Goal: Information Seeking & Learning: Learn about a topic

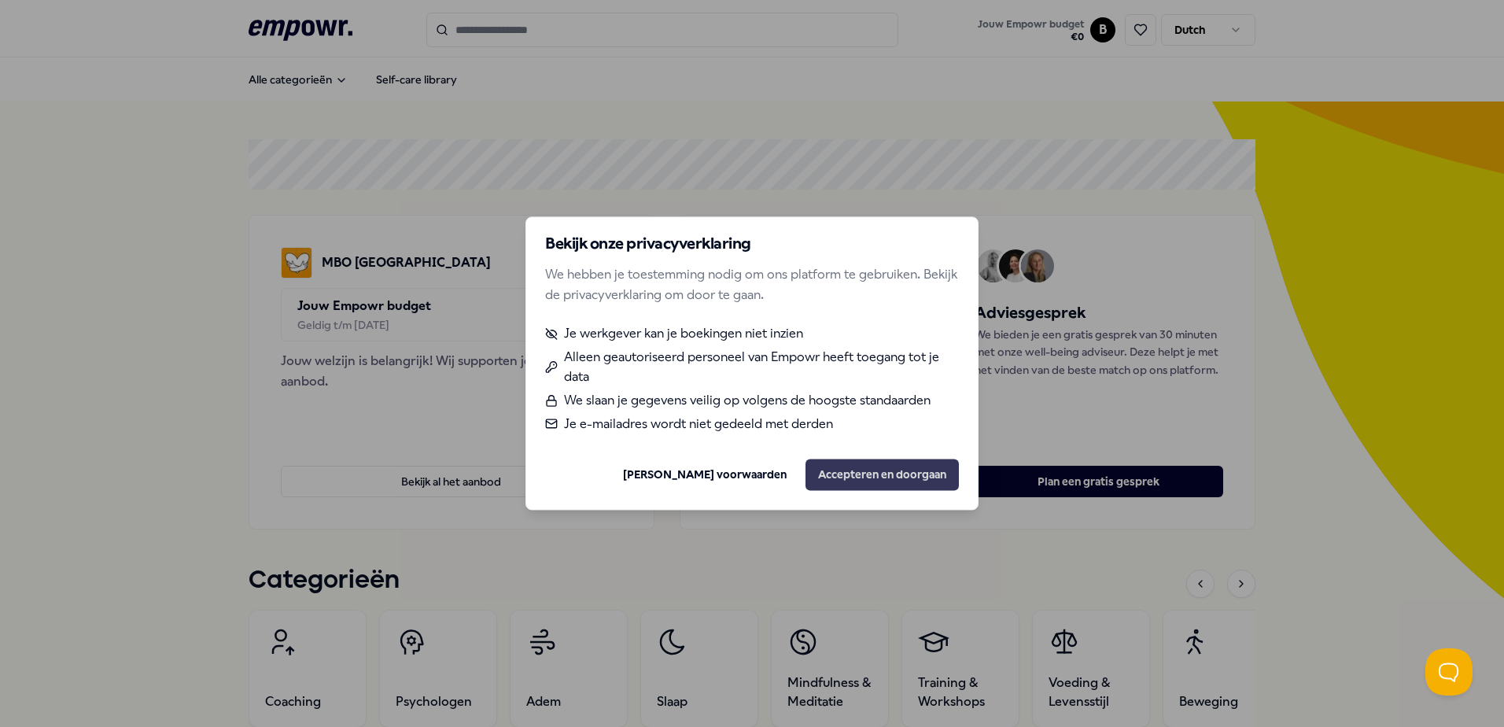
click at [915, 471] on button "Accepteren en doorgaan" at bounding box center [881, 474] width 153 height 31
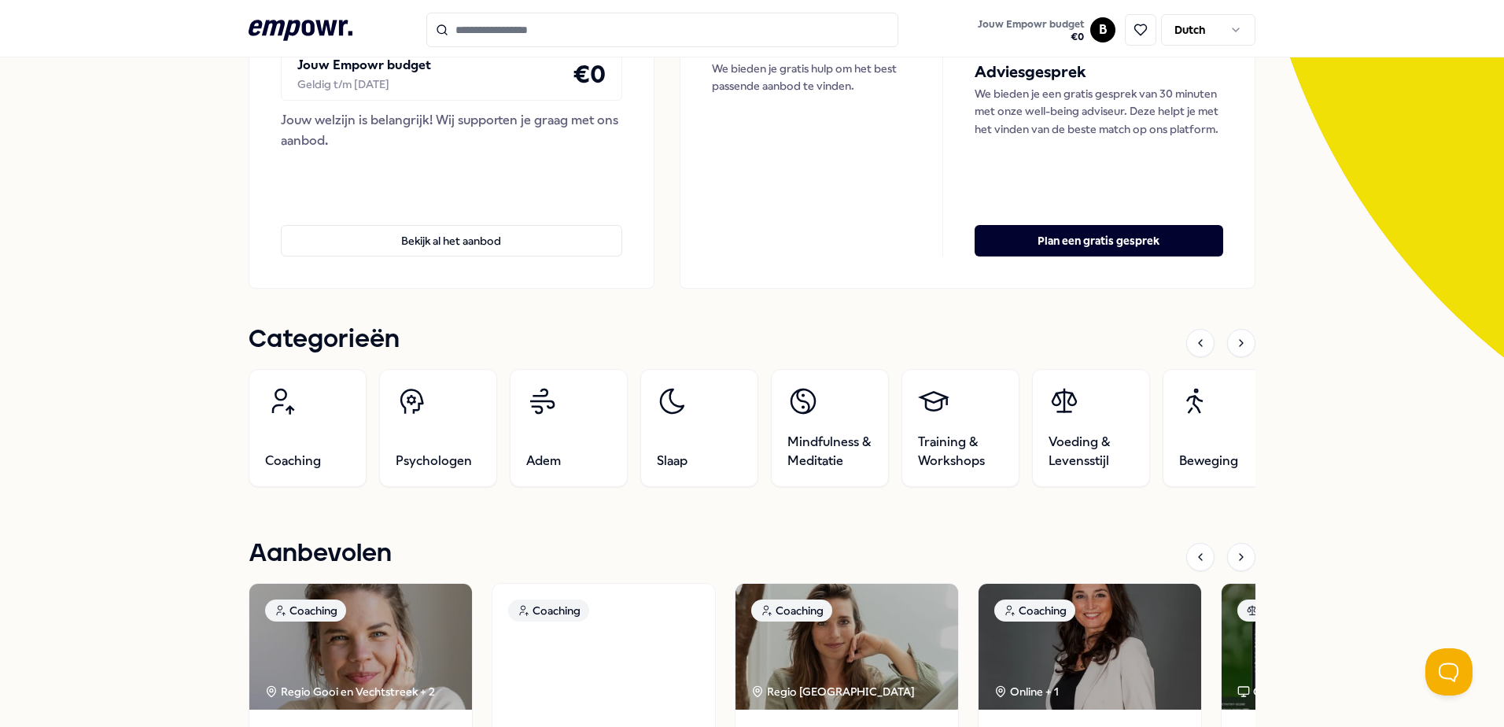
scroll to position [162, 0]
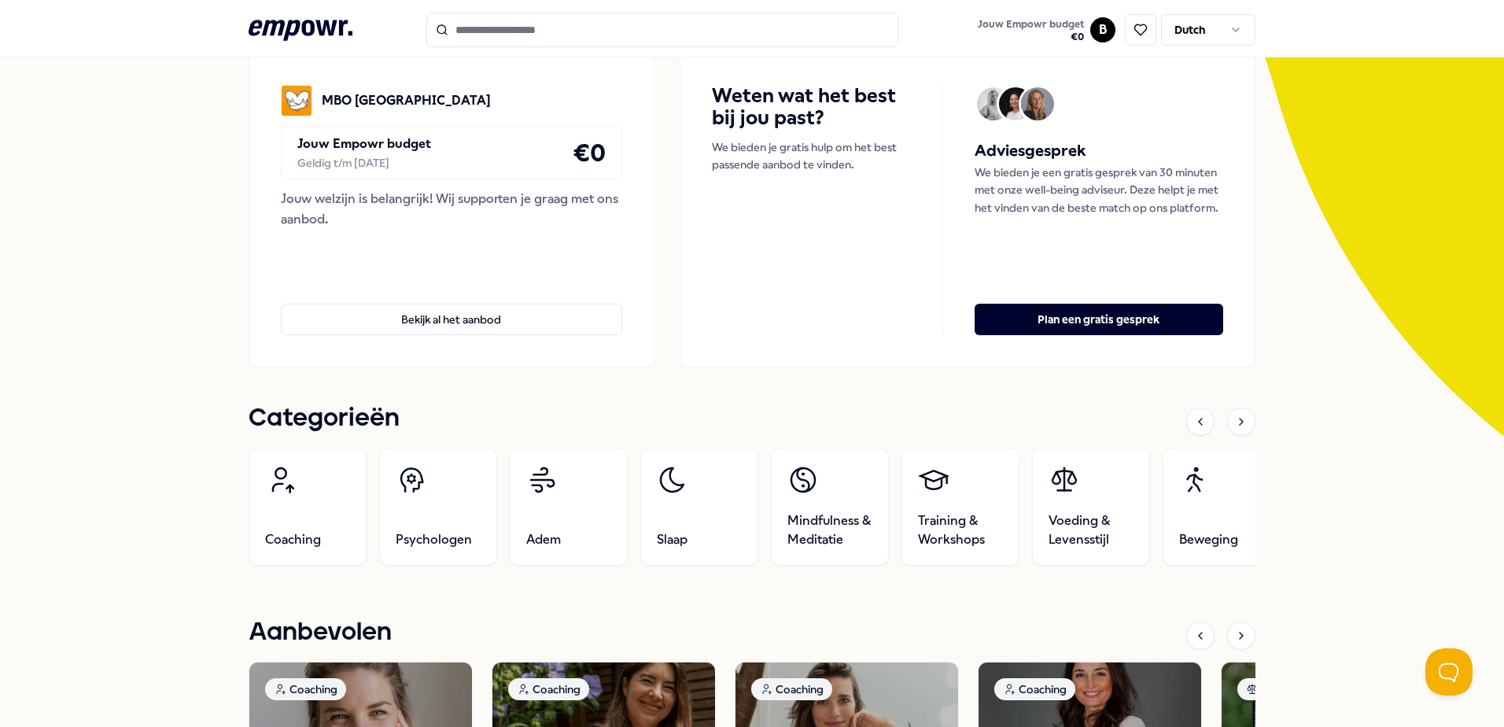
click at [476, 157] on div "Jouw Empowr budget Geldig t/m [DATE] € 0" at bounding box center [451, 152] width 341 height 53
click at [468, 308] on button "Bekijk al het aanbod" at bounding box center [451, 319] width 341 height 31
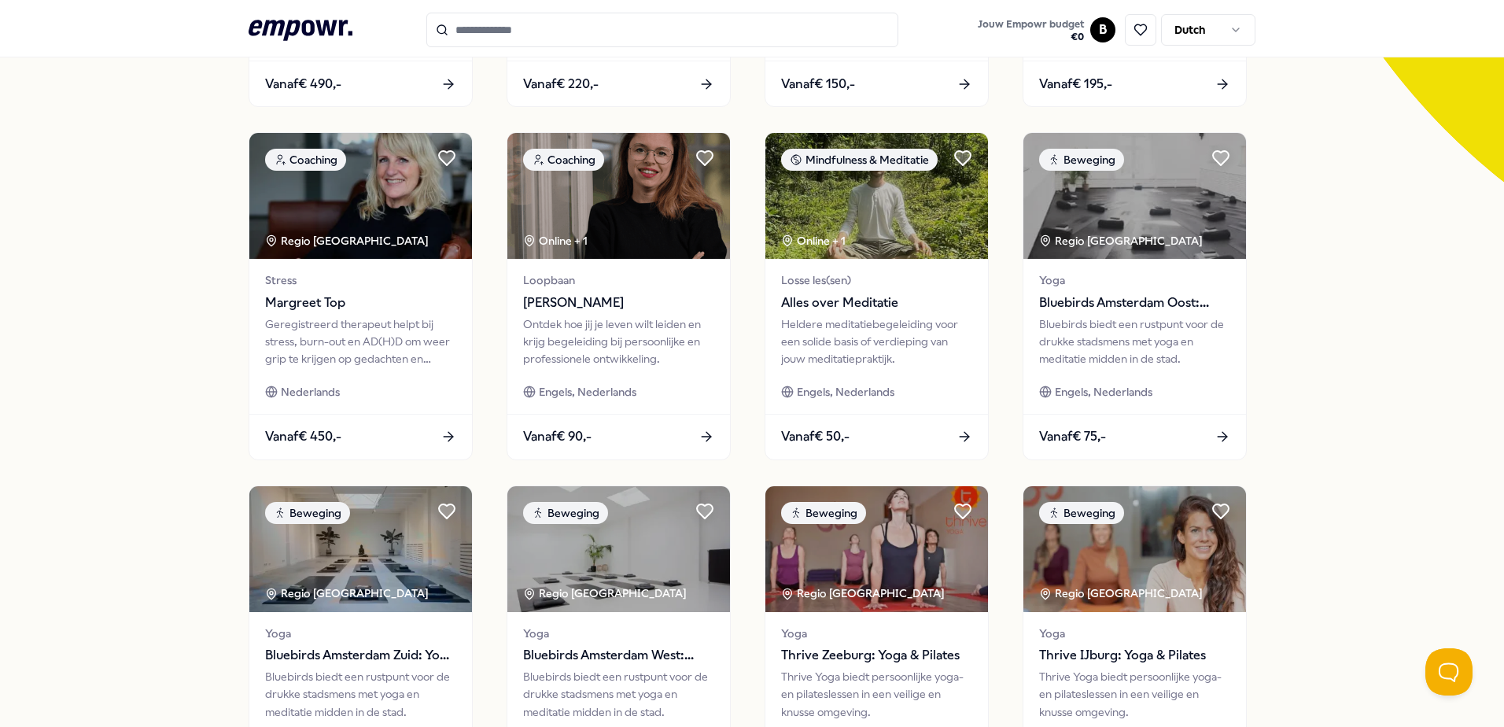
scroll to position [689, 0]
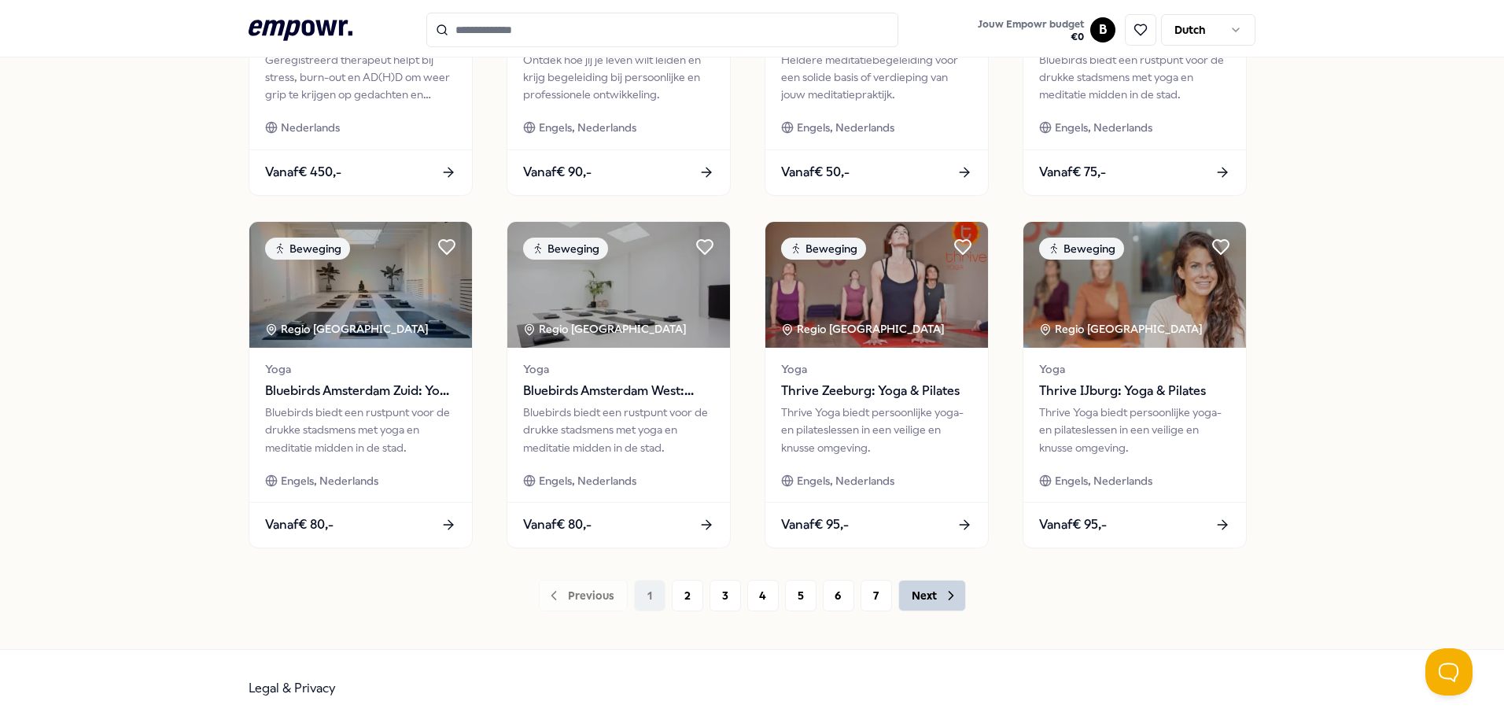
click at [953, 603] on button "Next" at bounding box center [932, 595] width 68 height 31
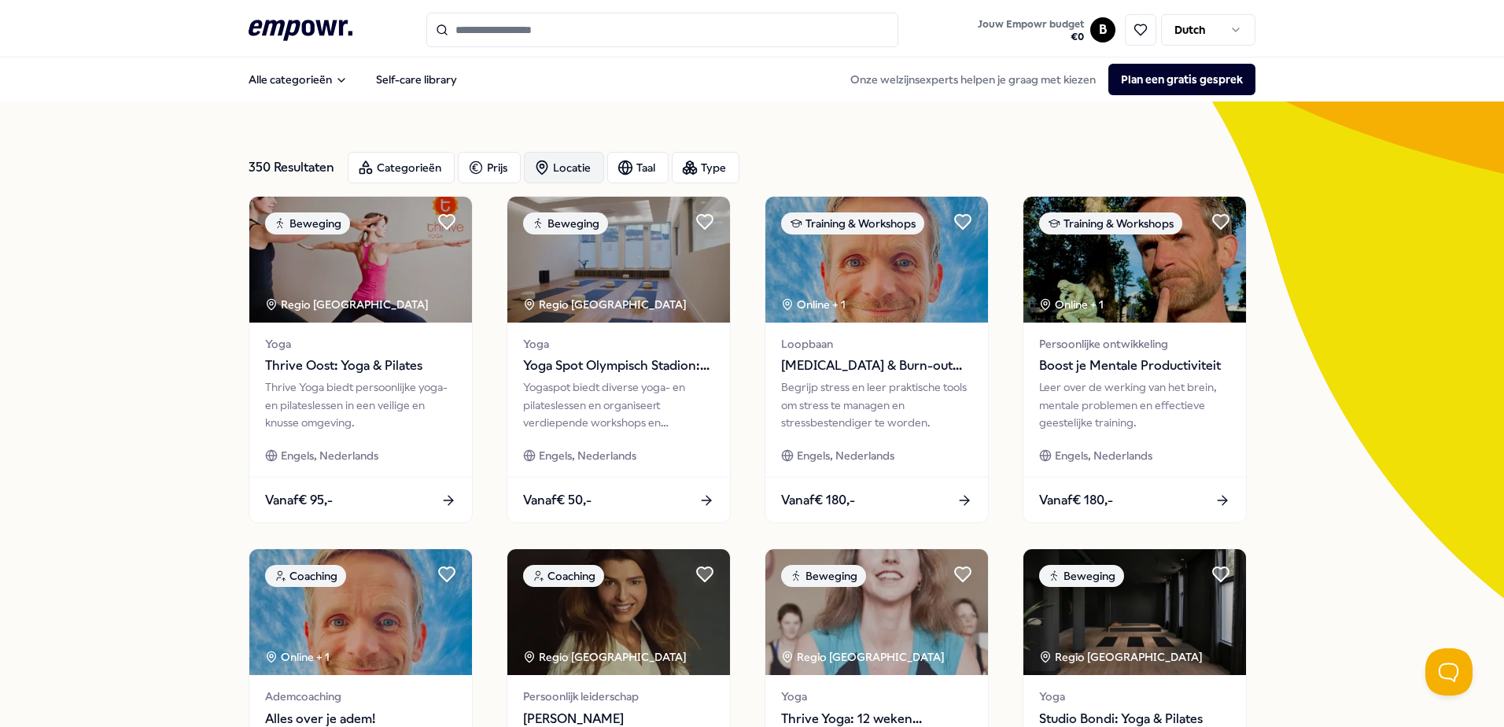
click at [576, 170] on div "Locatie" at bounding box center [564, 167] width 80 height 31
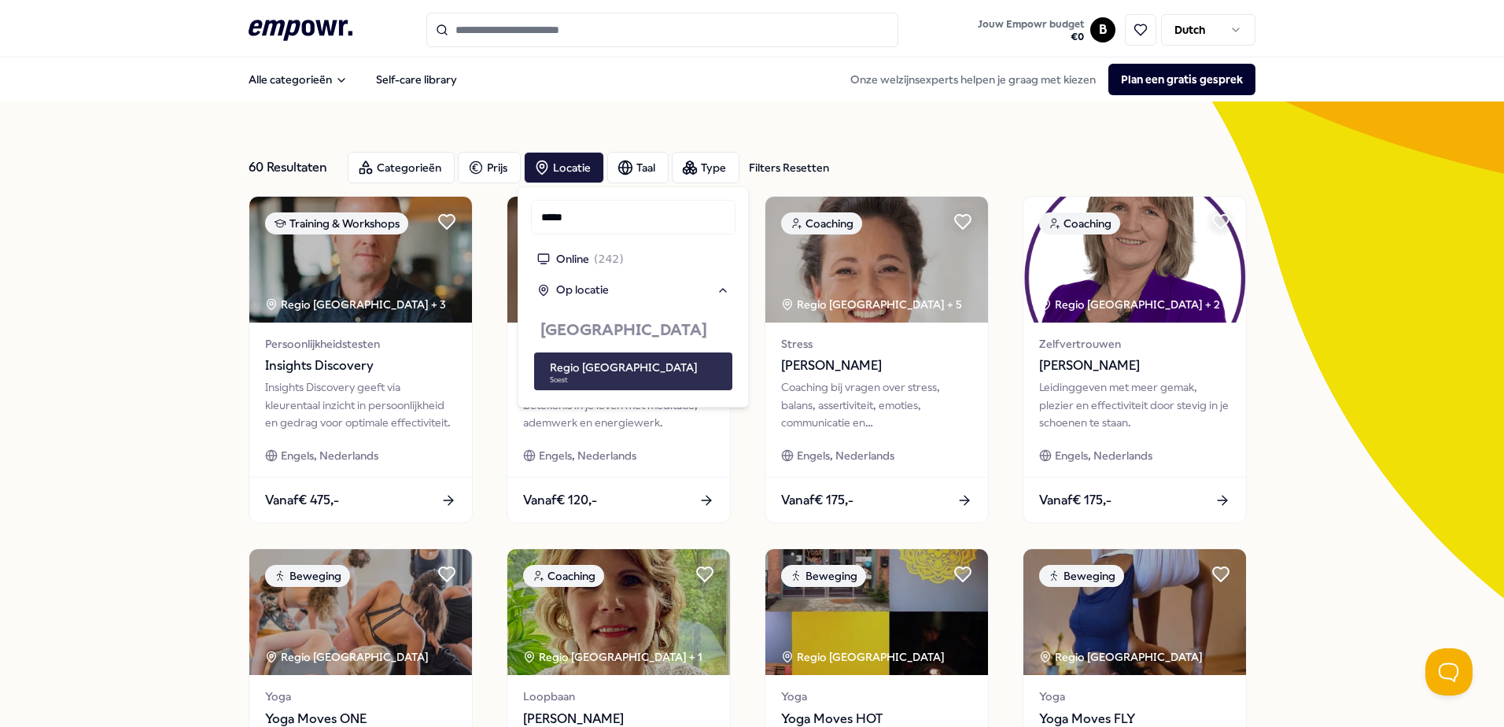
type input "*****"
click at [635, 374] on div "Regio Utrecht [GEOGRAPHIC_DATA]" at bounding box center [638, 371] width 176 height 25
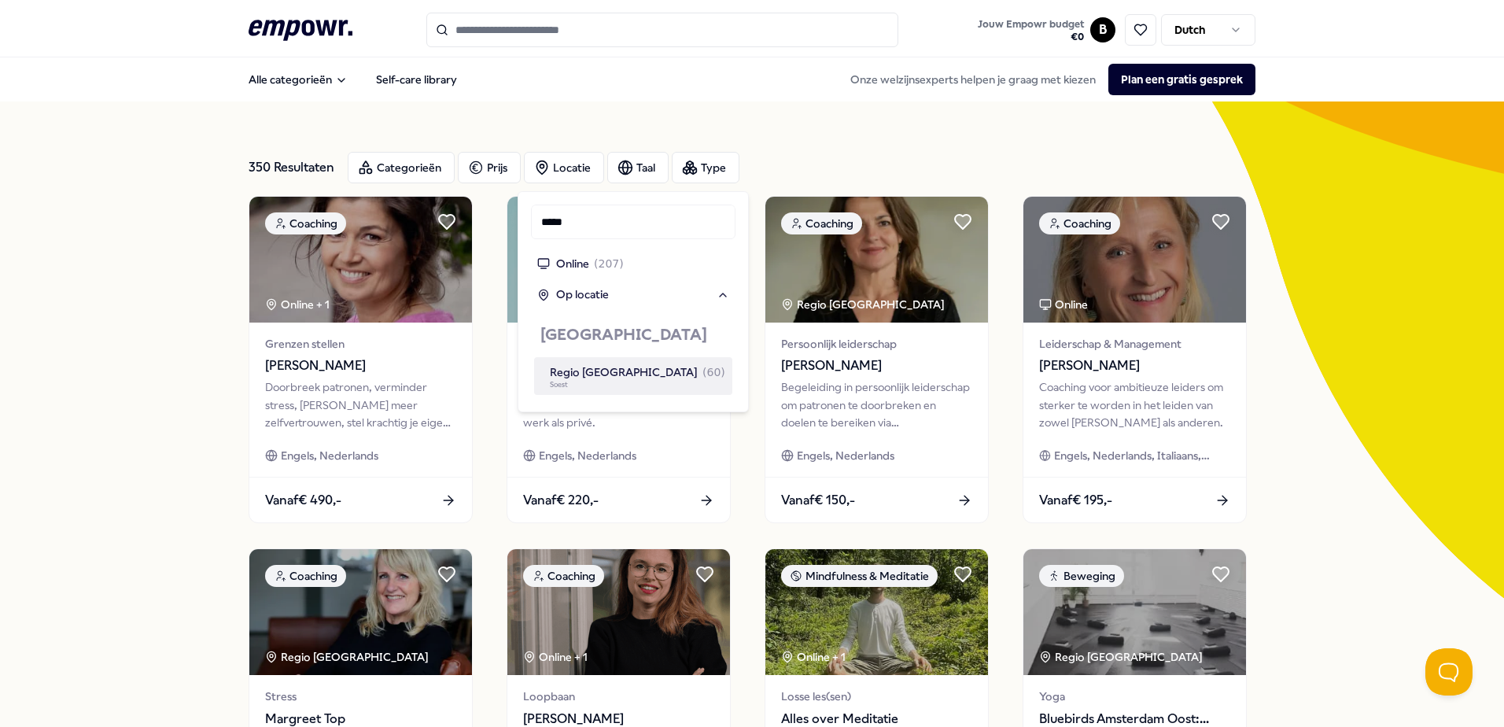
click at [183, 426] on div "350 Resultaten Categorieën Prijs Locatie Taal Type Coaching Online + 1 Grenzen …" at bounding box center [752, 715] width 1504 height 1228
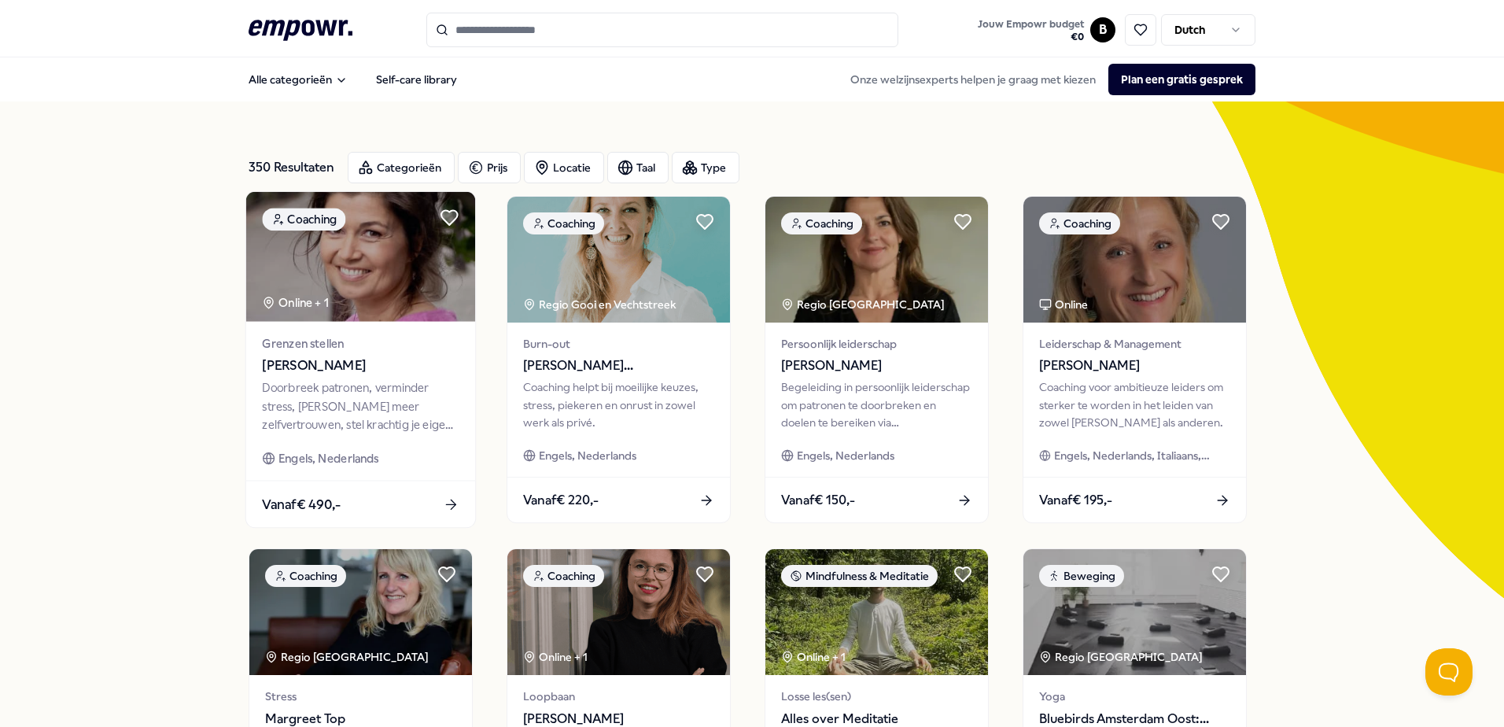
click at [302, 342] on div "Grenzen stellen [PERSON_NAME] patronen, verminder stress, [PERSON_NAME] meer ze…" at bounding box center [360, 401] width 229 height 159
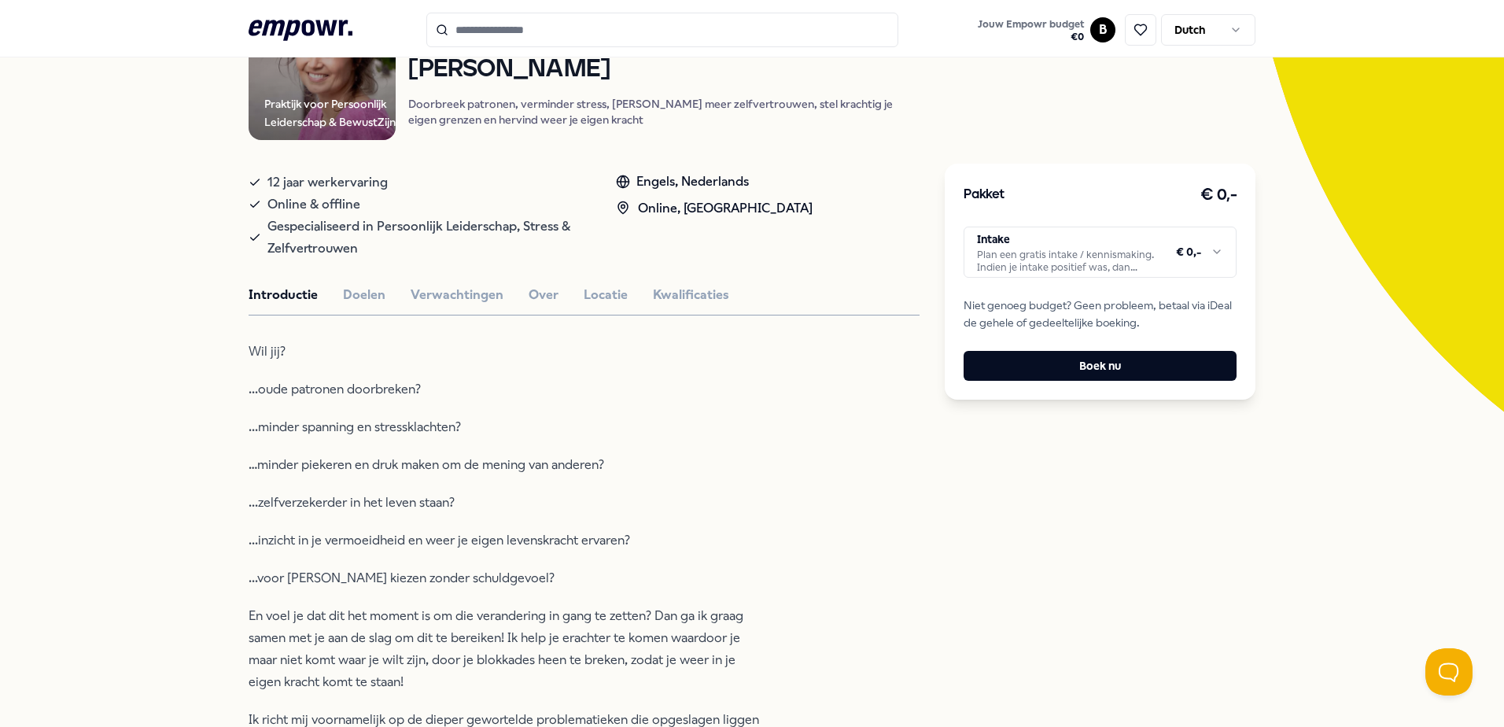
scroll to position [108, 0]
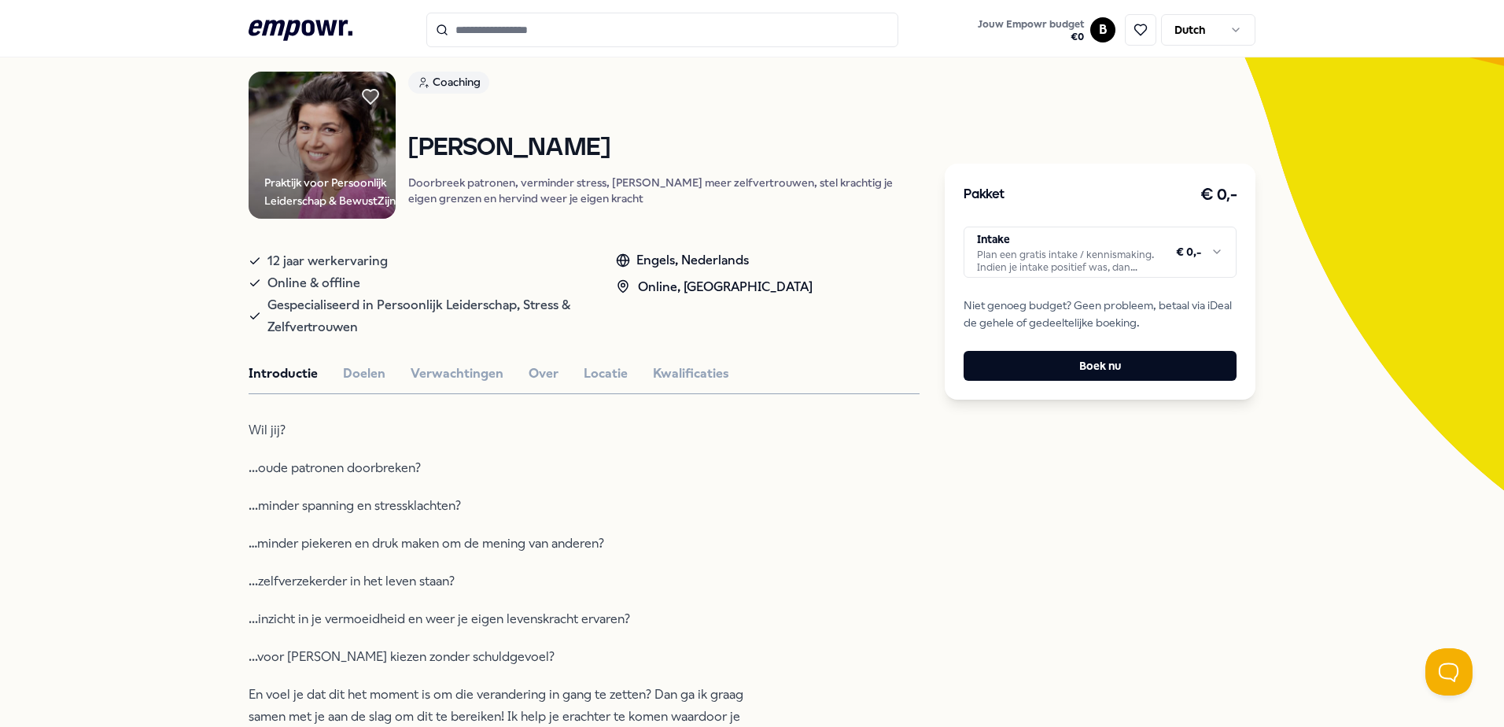
click at [607, 384] on button "Locatie" at bounding box center [606, 373] width 44 height 20
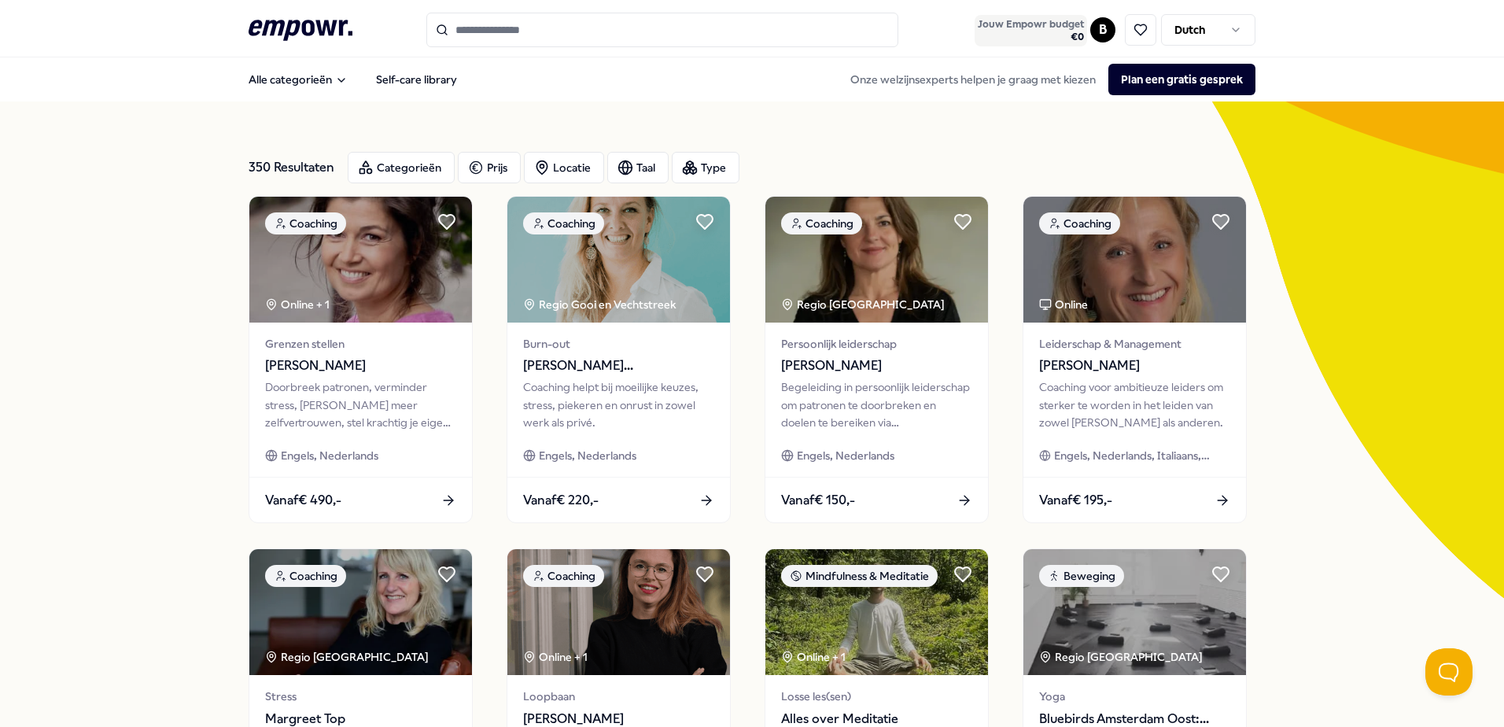
click at [1047, 28] on span "Jouw Empowr budget" at bounding box center [1031, 24] width 106 height 13
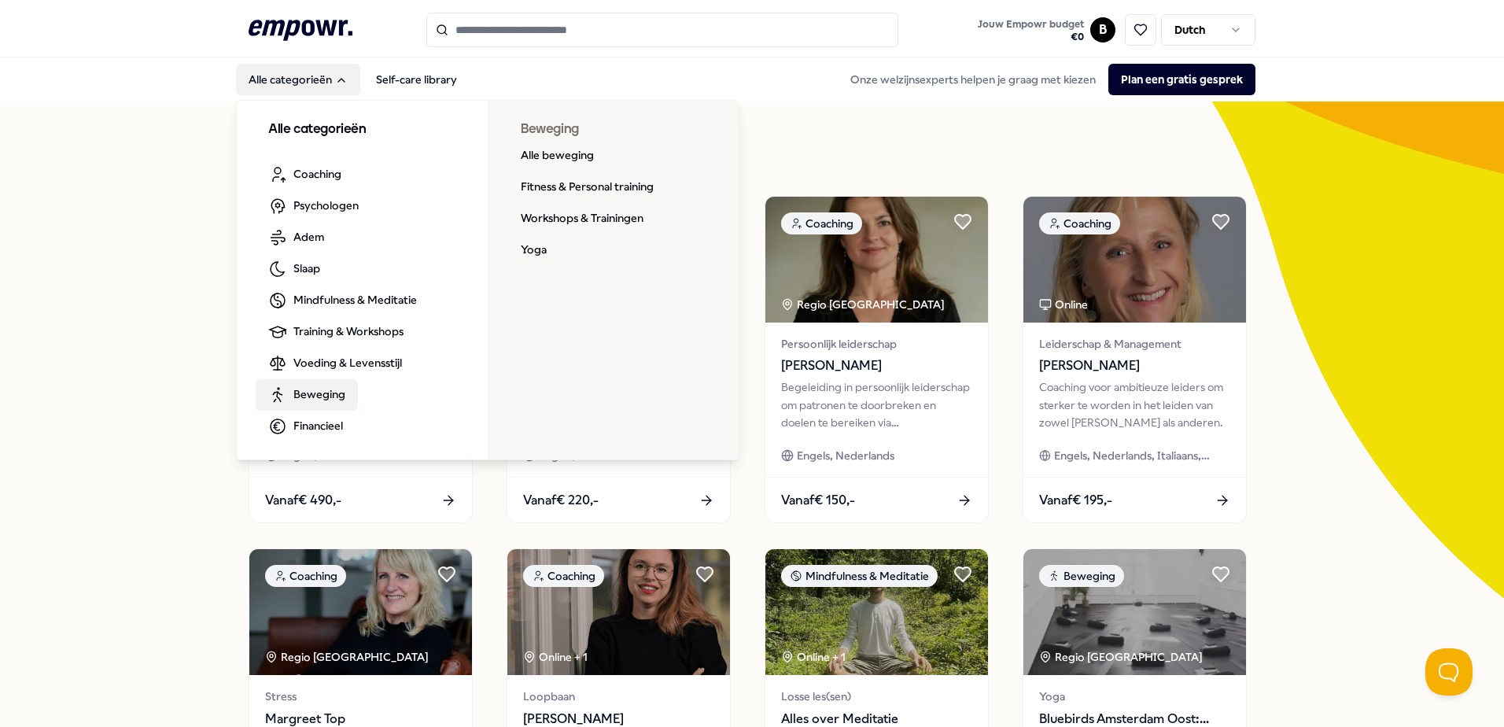
click at [329, 387] on span "Beweging" at bounding box center [319, 393] width 52 height 17
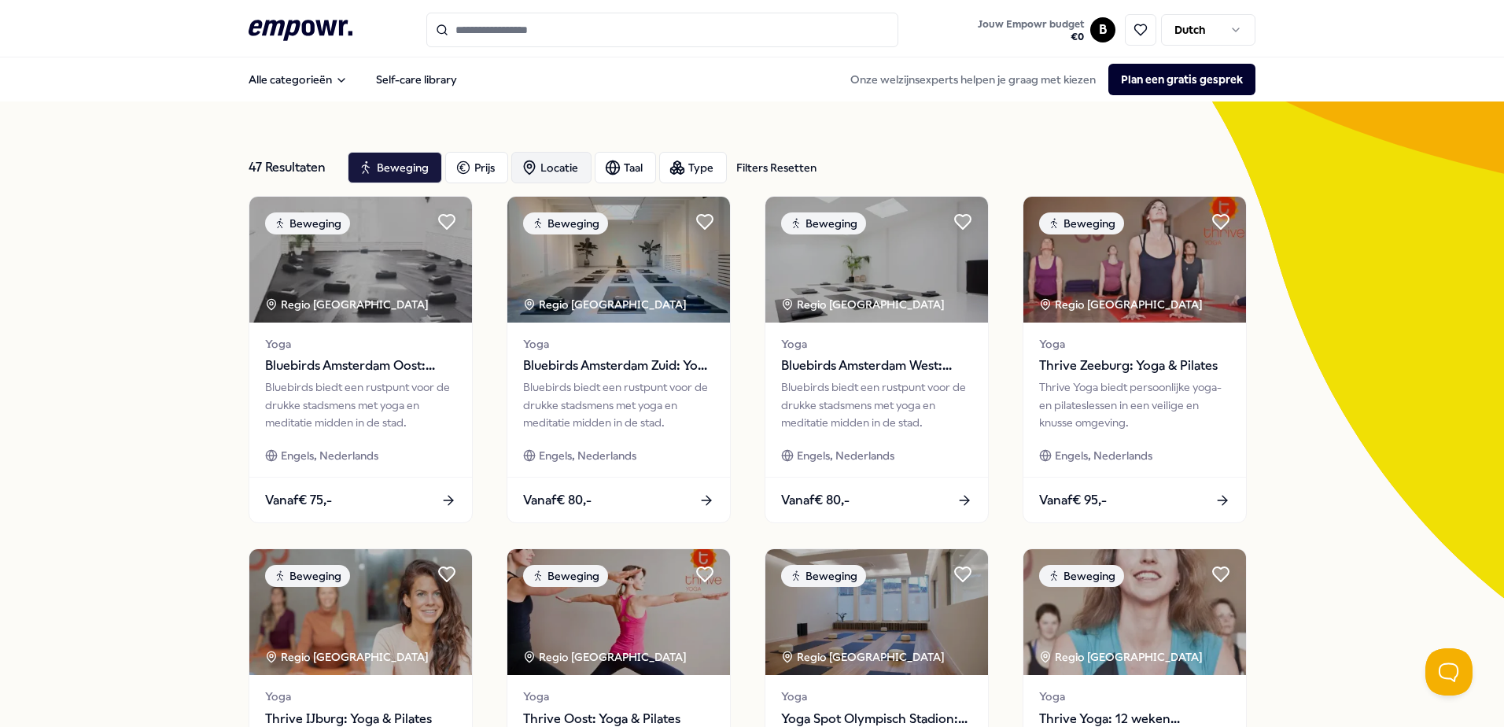
click at [548, 176] on div "Locatie" at bounding box center [551, 167] width 80 height 31
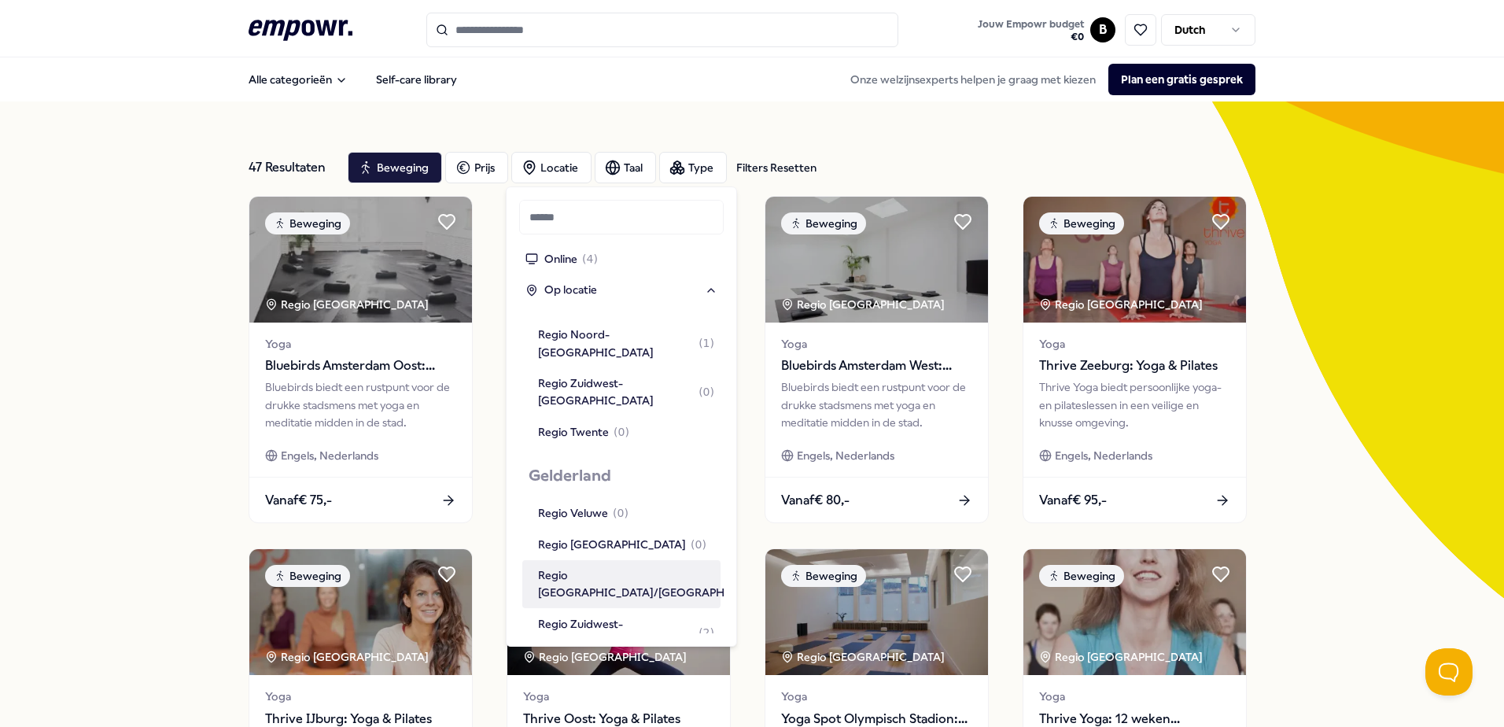
scroll to position [629, 0]
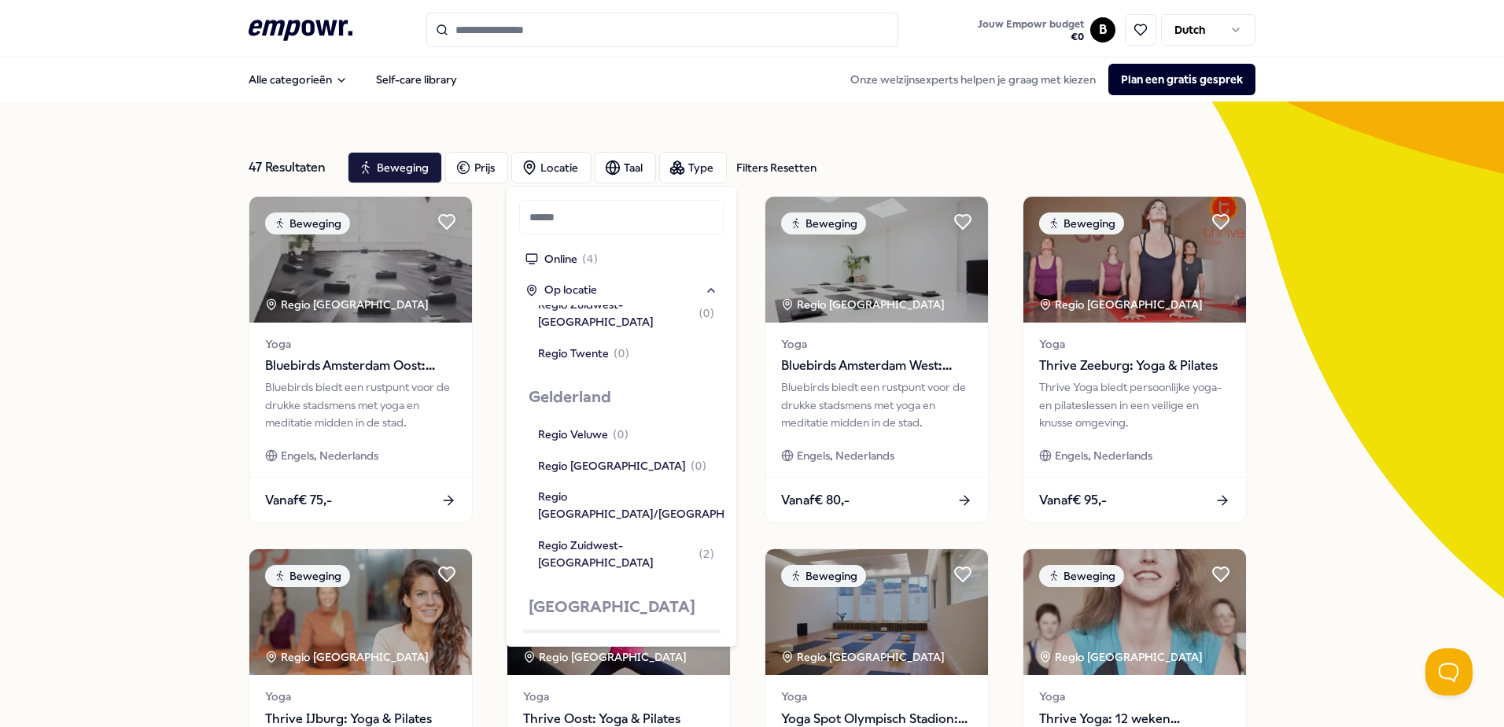
click at [606, 636] on div "Regio [GEOGRAPHIC_DATA] ( 11 )" at bounding box center [625, 644] width 175 height 17
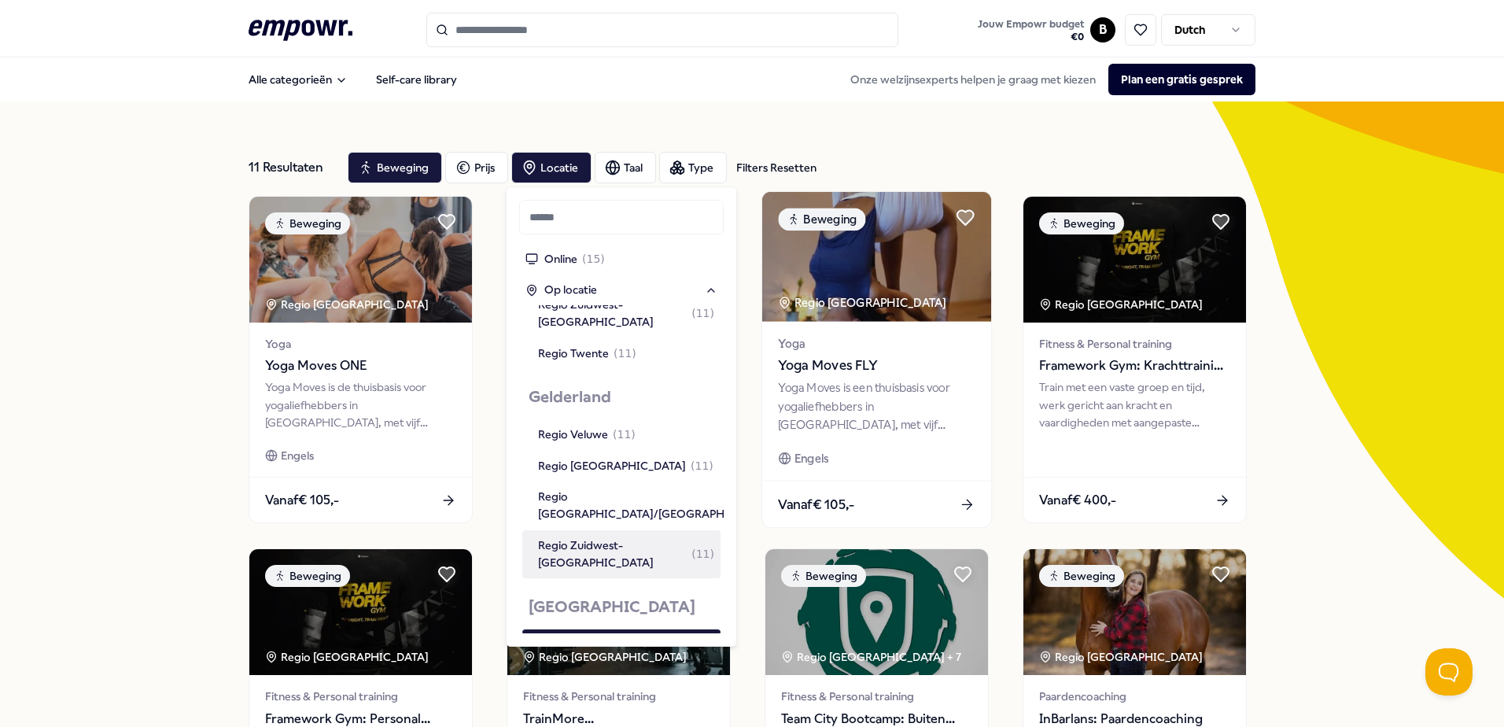
scroll to position [708, 0]
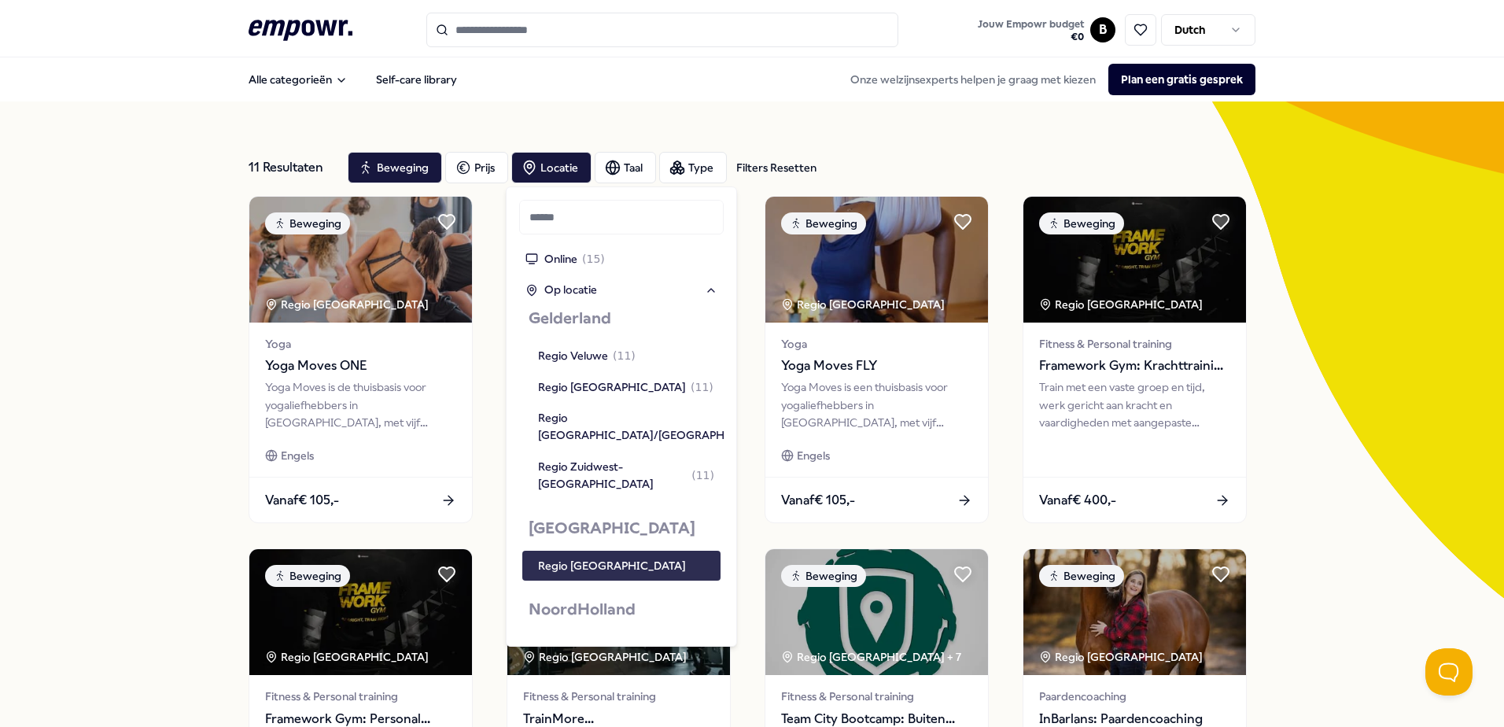
click at [606, 557] on div "Regio [GEOGRAPHIC_DATA]" at bounding box center [612, 565] width 148 height 17
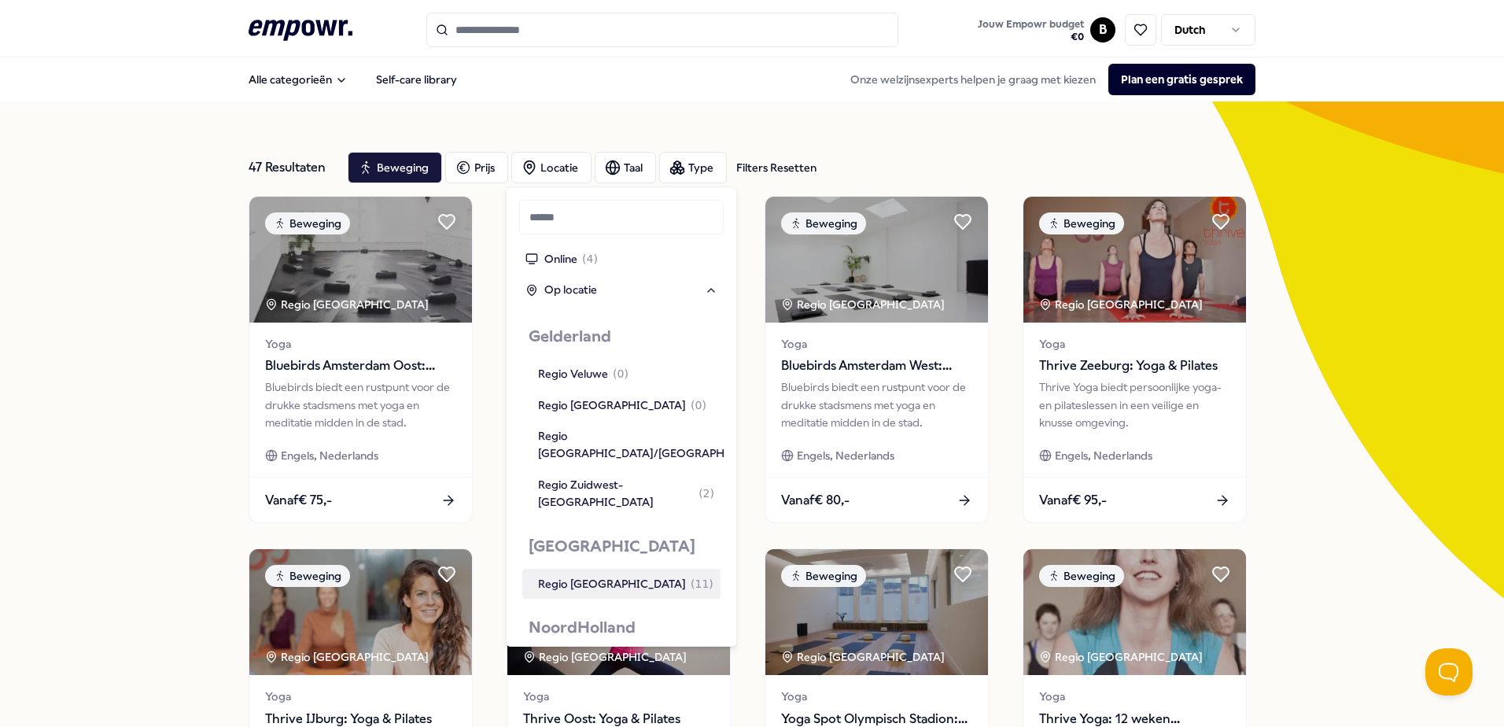
click at [606, 575] on div "Regio [GEOGRAPHIC_DATA] ( 11 )" at bounding box center [625, 583] width 175 height 17
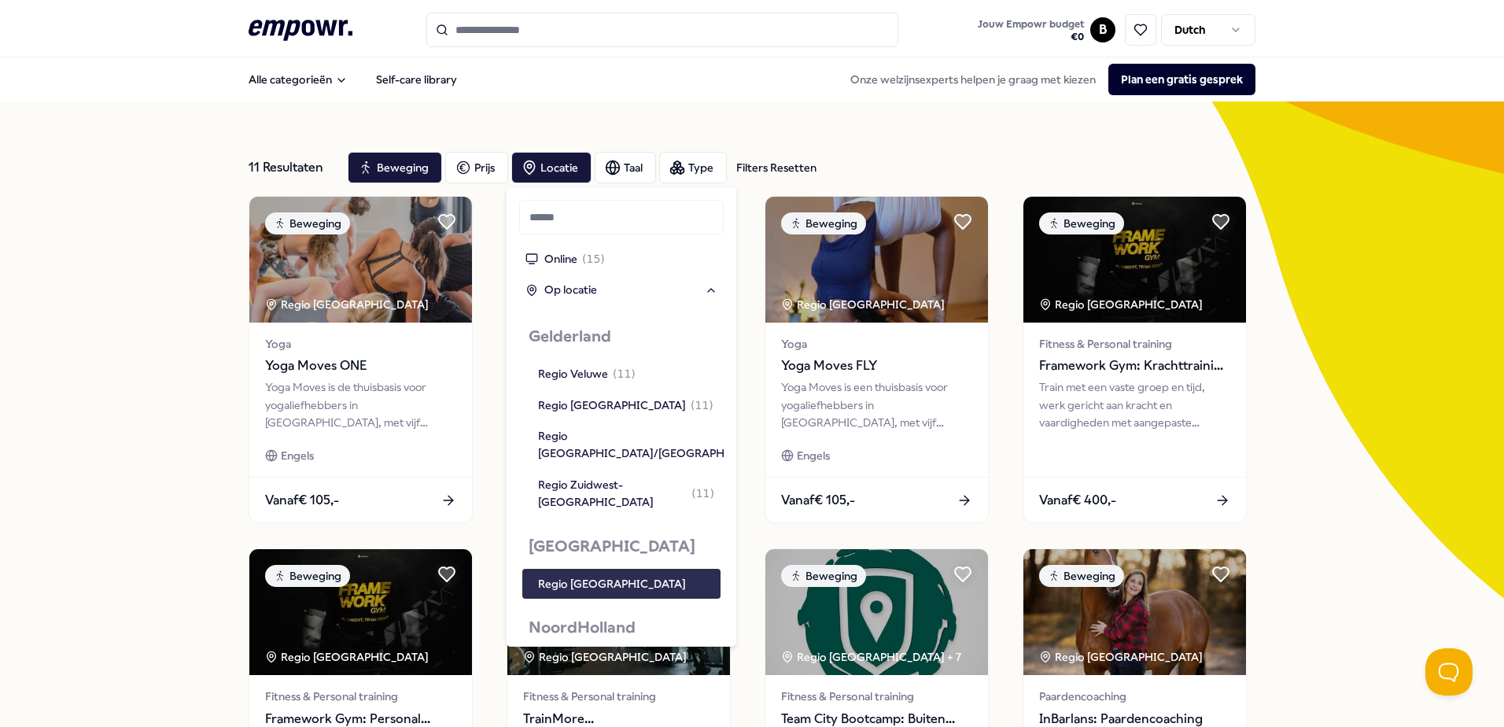
scroll to position [708, 0]
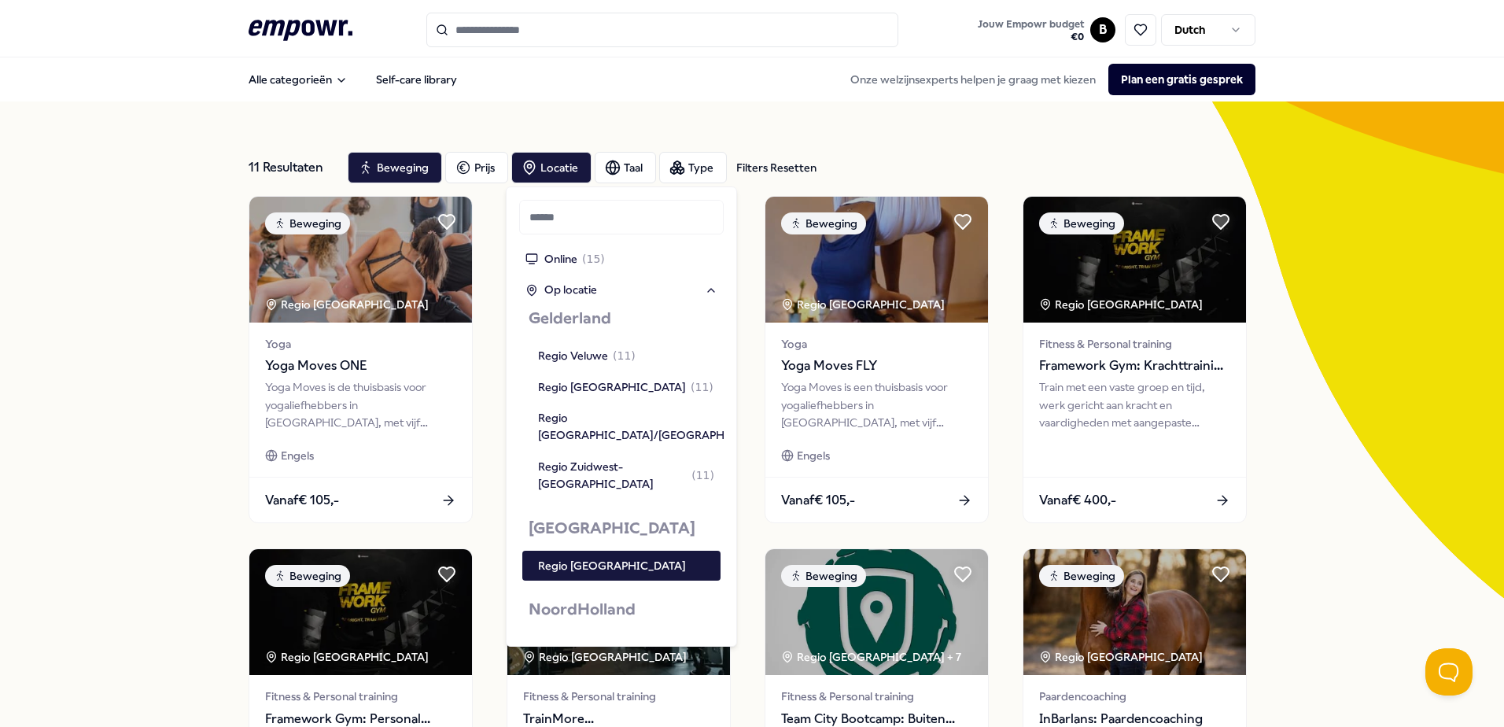
click at [0, 316] on html ".empowr-logo_svg__cls-1{fill:#03032f} Jouw Empowr budget € 0 B Dutch Alle categ…" at bounding box center [752, 363] width 1504 height 727
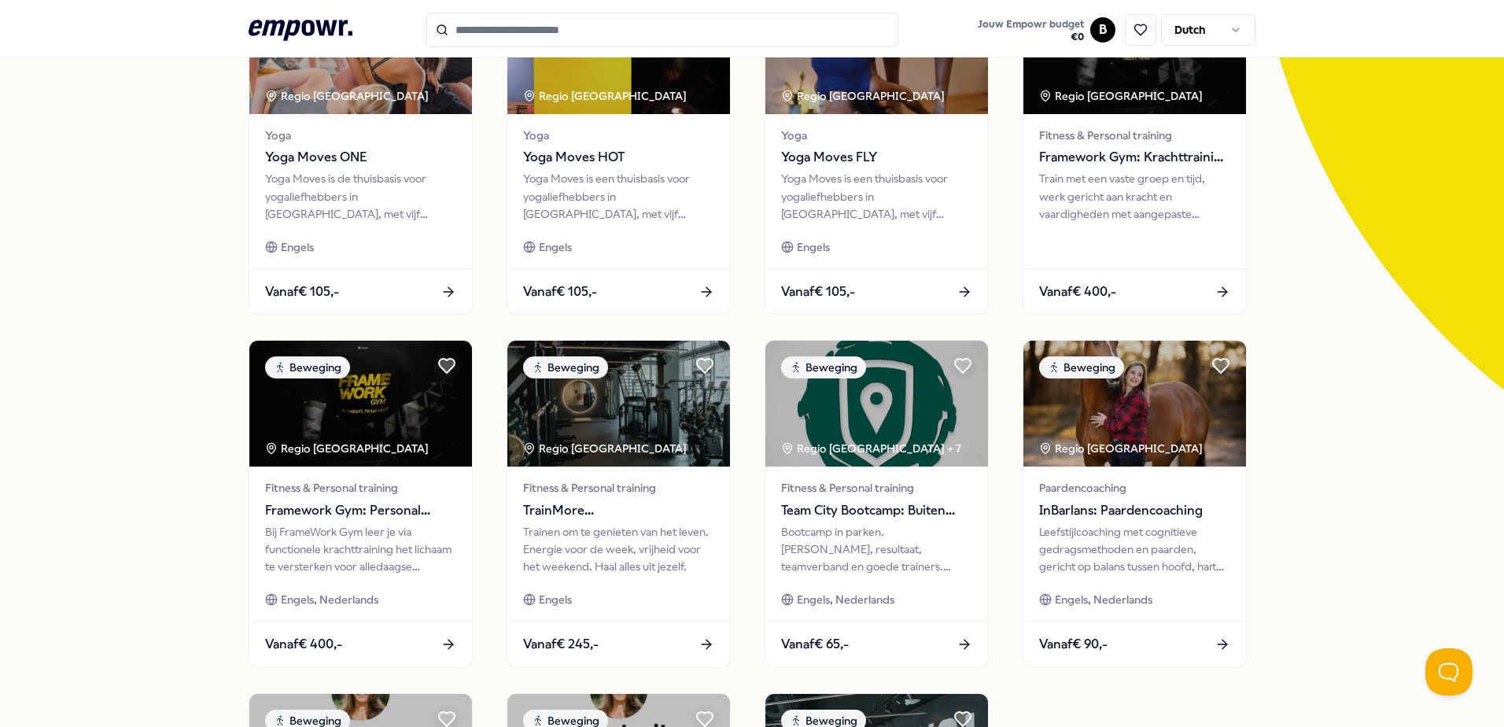
scroll to position [0, 0]
